Goal: Task Accomplishment & Management: Manage account settings

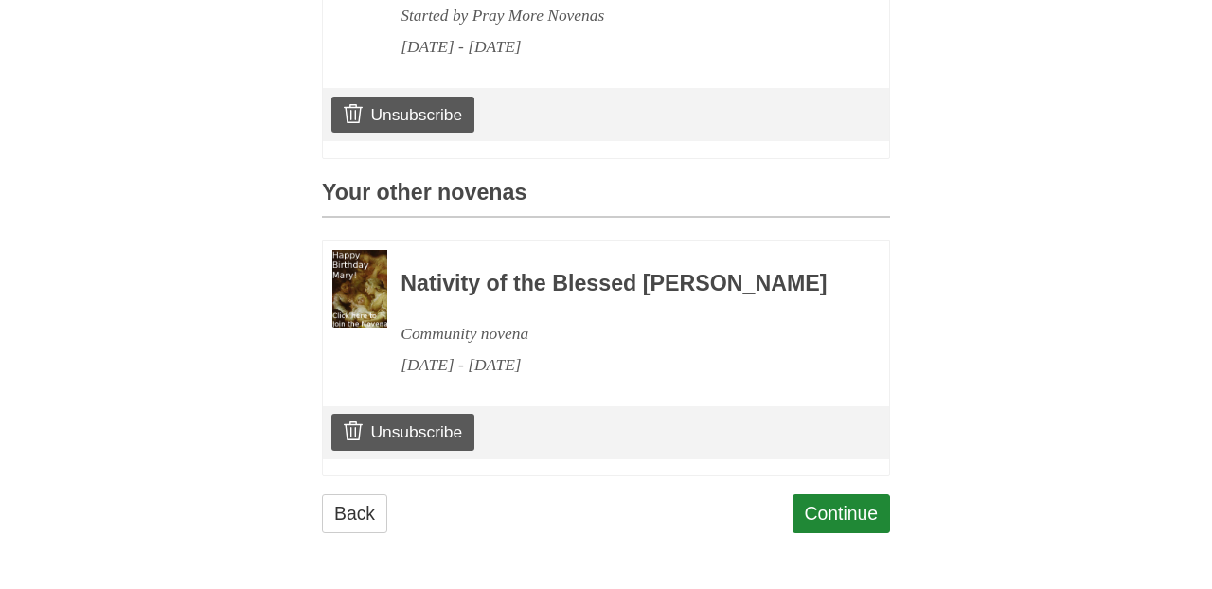
scroll to position [725, 0]
click at [453, 432] on link "Unsubscribe" at bounding box center [402, 432] width 143 height 36
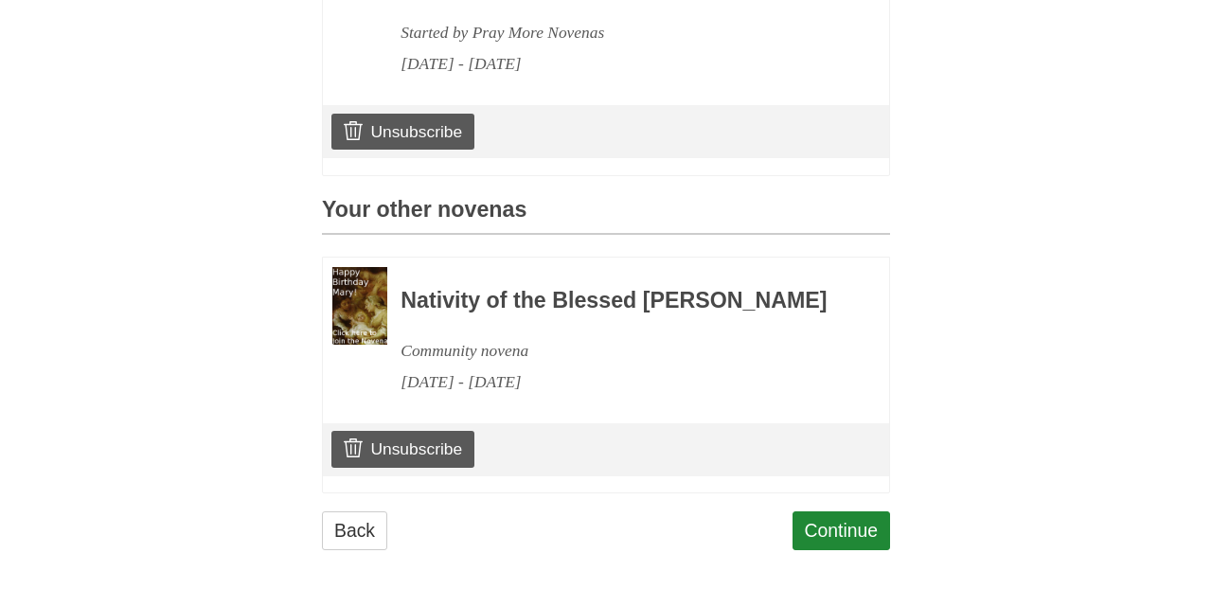
scroll to position [676, 0]
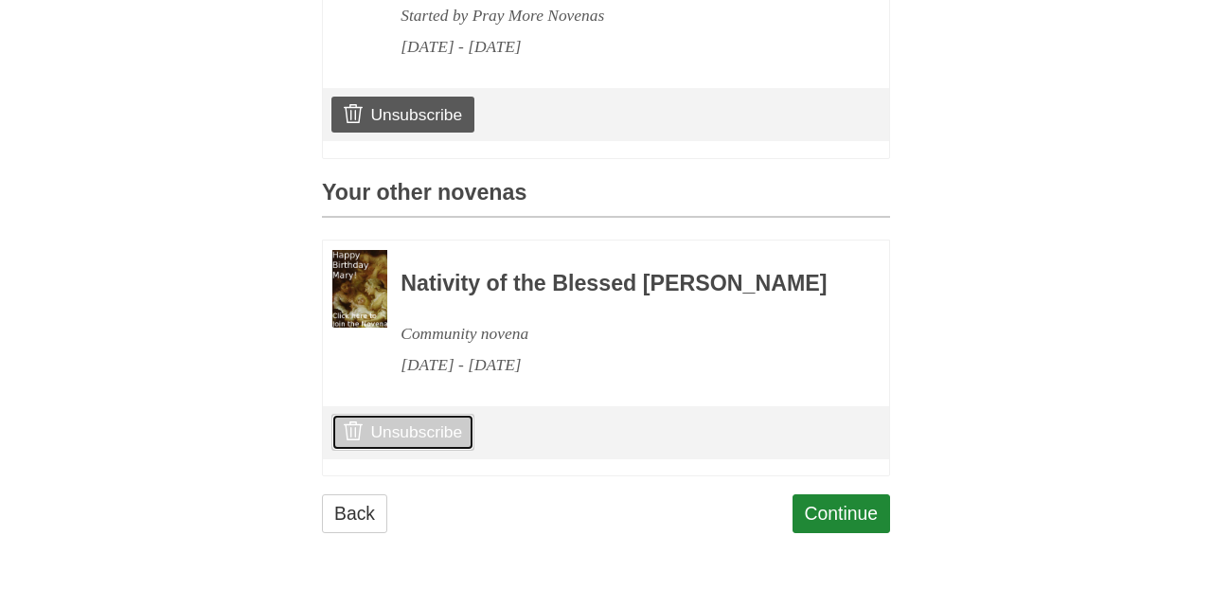
click at [440, 450] on link "Unsubscribe" at bounding box center [402, 432] width 143 height 36
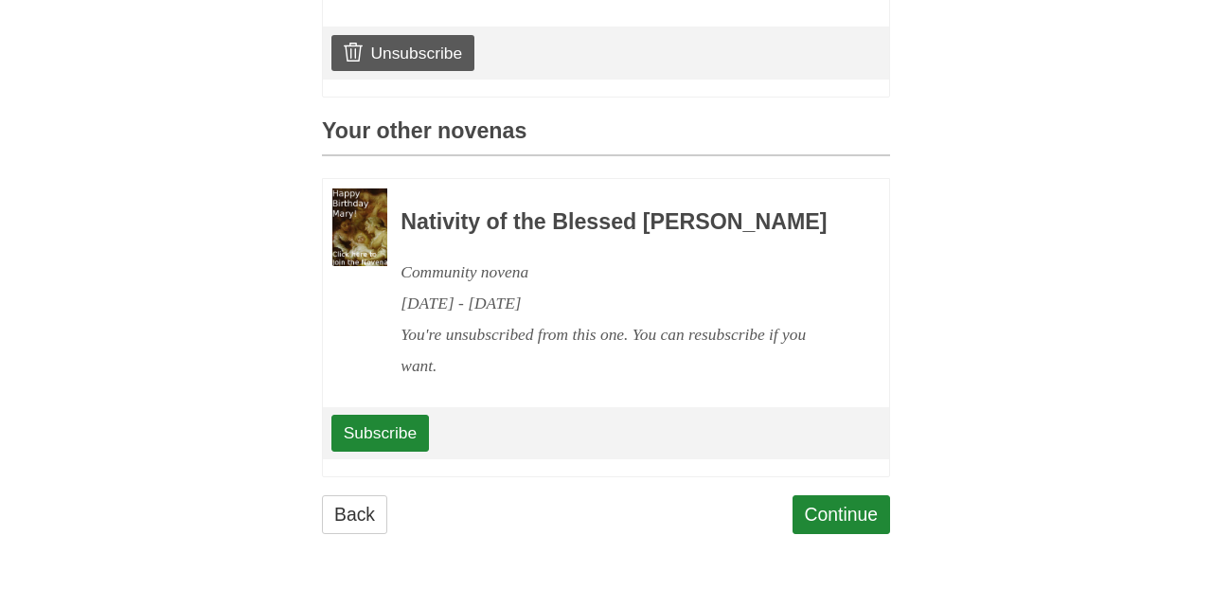
scroll to position [788, 0]
click at [856, 508] on link "Continue" at bounding box center [841, 514] width 98 height 39
